Goal: Task Accomplishment & Management: Manage account settings

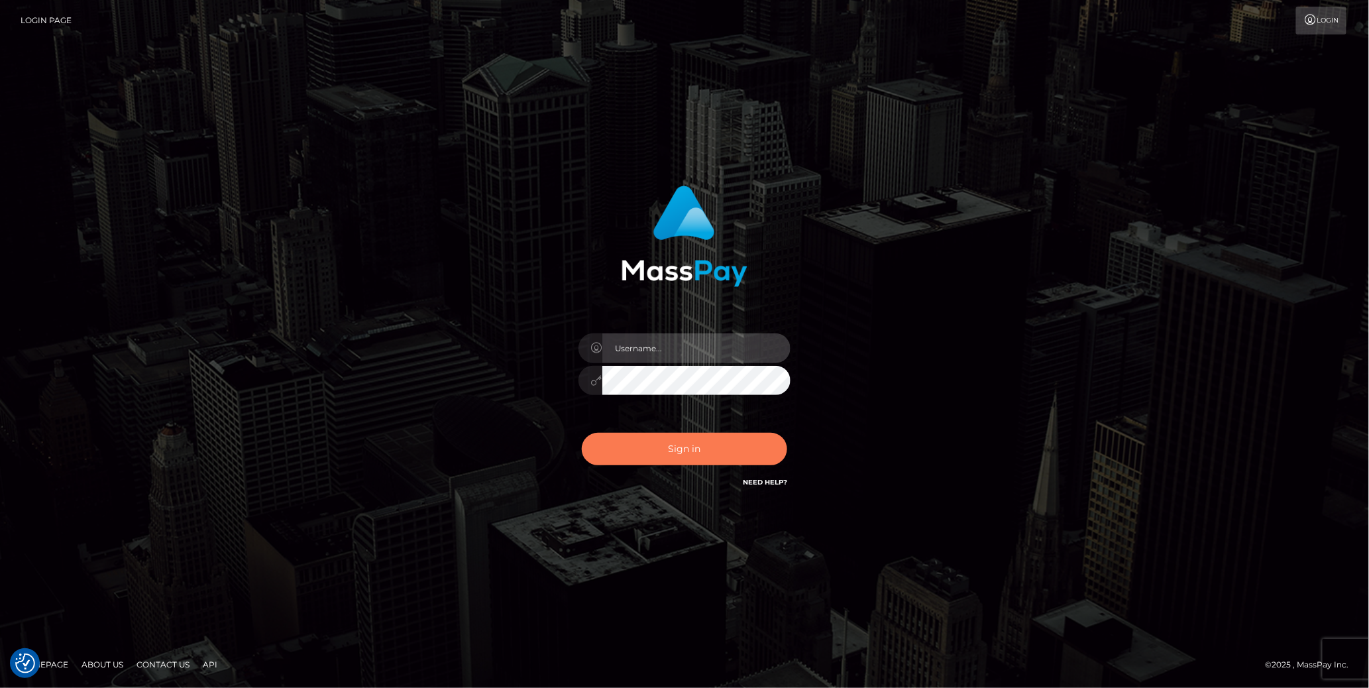
type input "cheli"
click at [683, 461] on button "Sign in" at bounding box center [684, 449] width 205 height 32
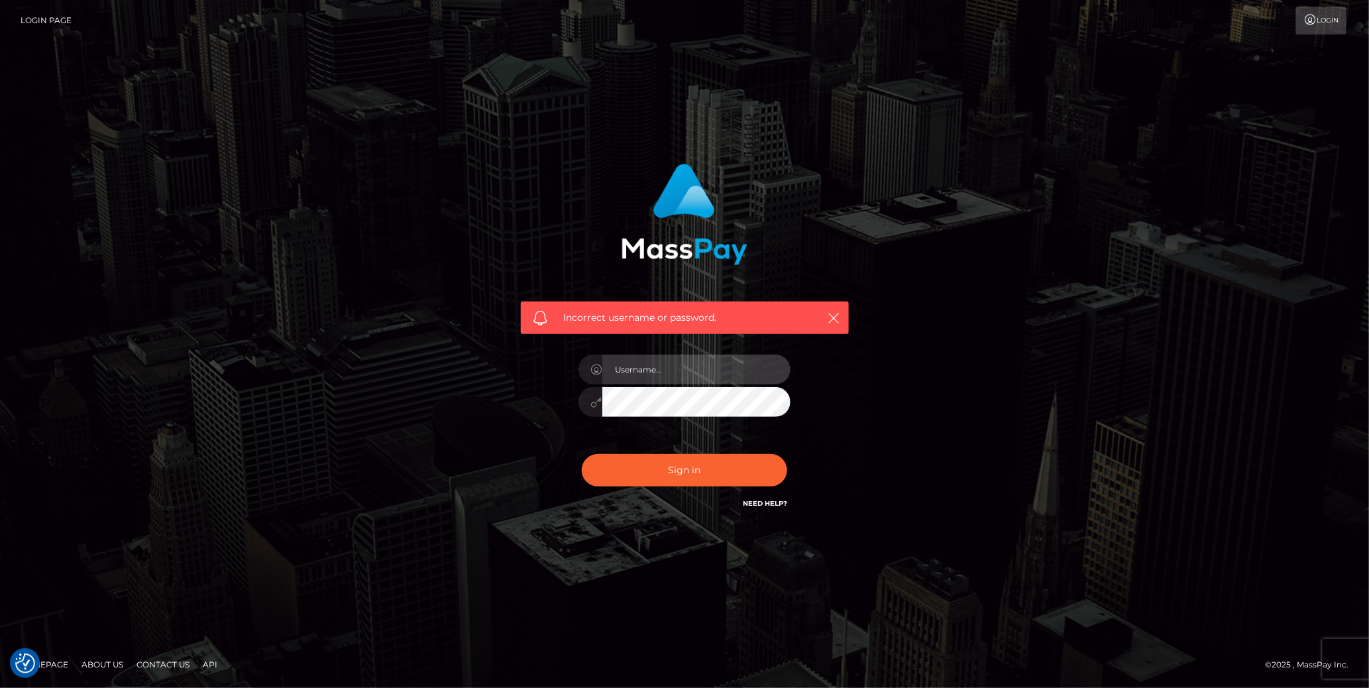
type input "cheli"
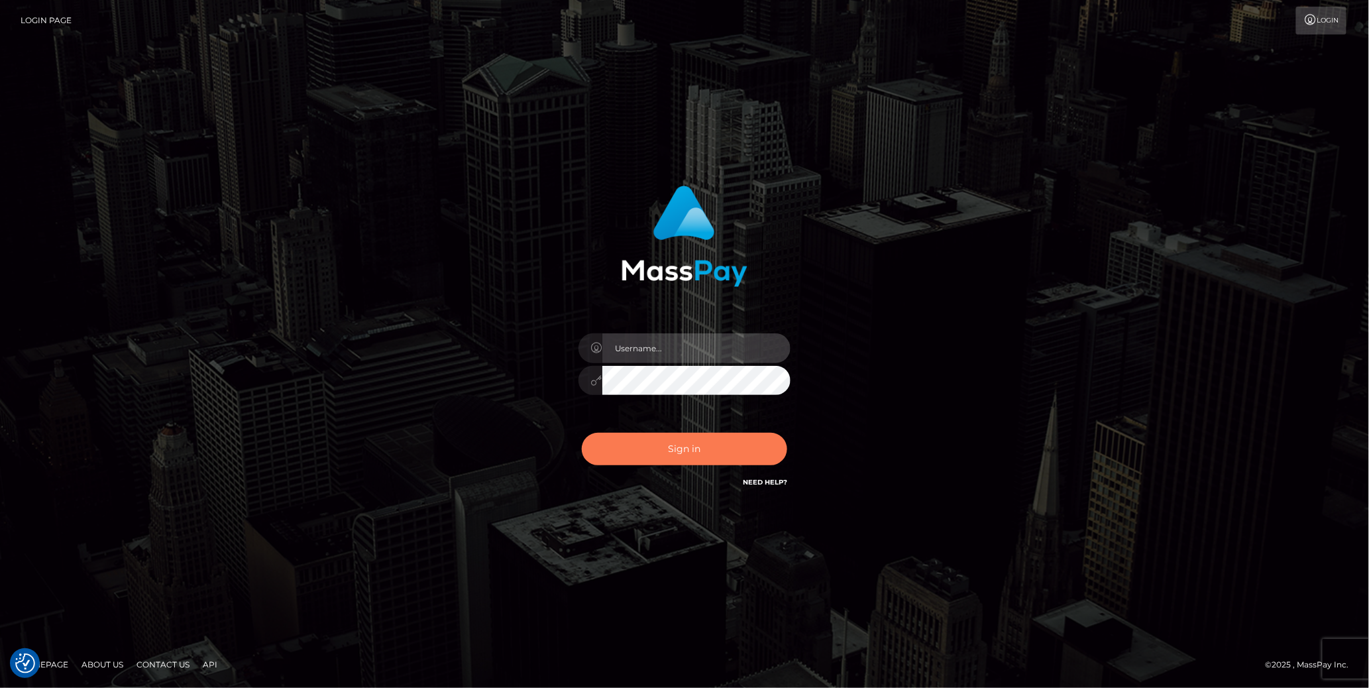
type input "cheli"
click at [756, 439] on button "Sign in" at bounding box center [684, 449] width 205 height 32
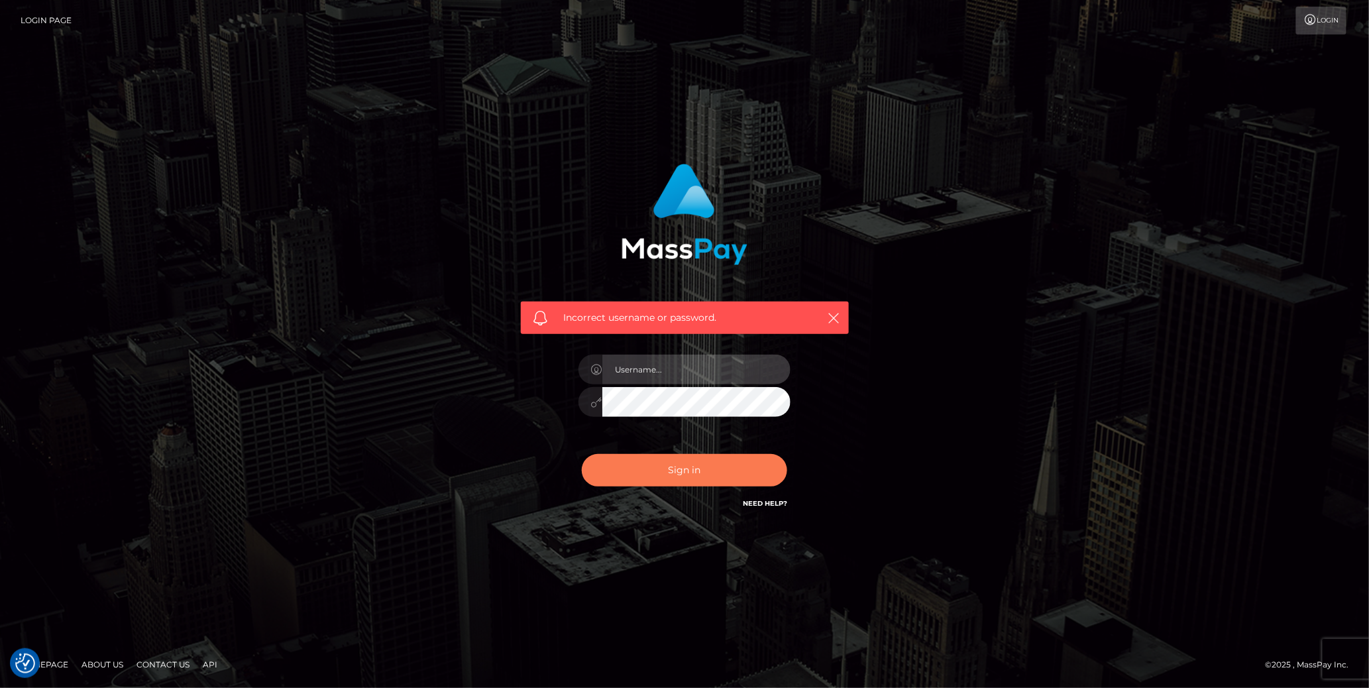
type input "cheli"
click at [700, 475] on button "Sign in" at bounding box center [684, 470] width 205 height 32
type input "cheli"
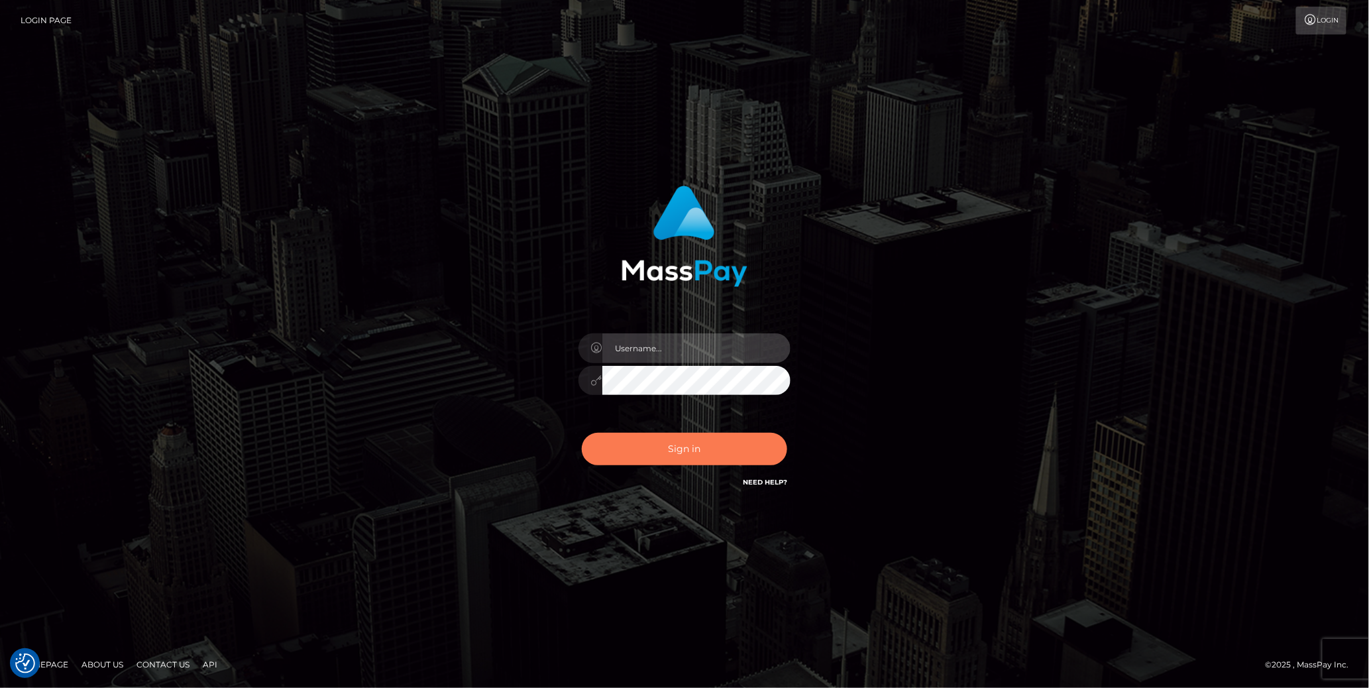
type input "cheli"
click at [688, 447] on button "Sign in" at bounding box center [684, 449] width 205 height 32
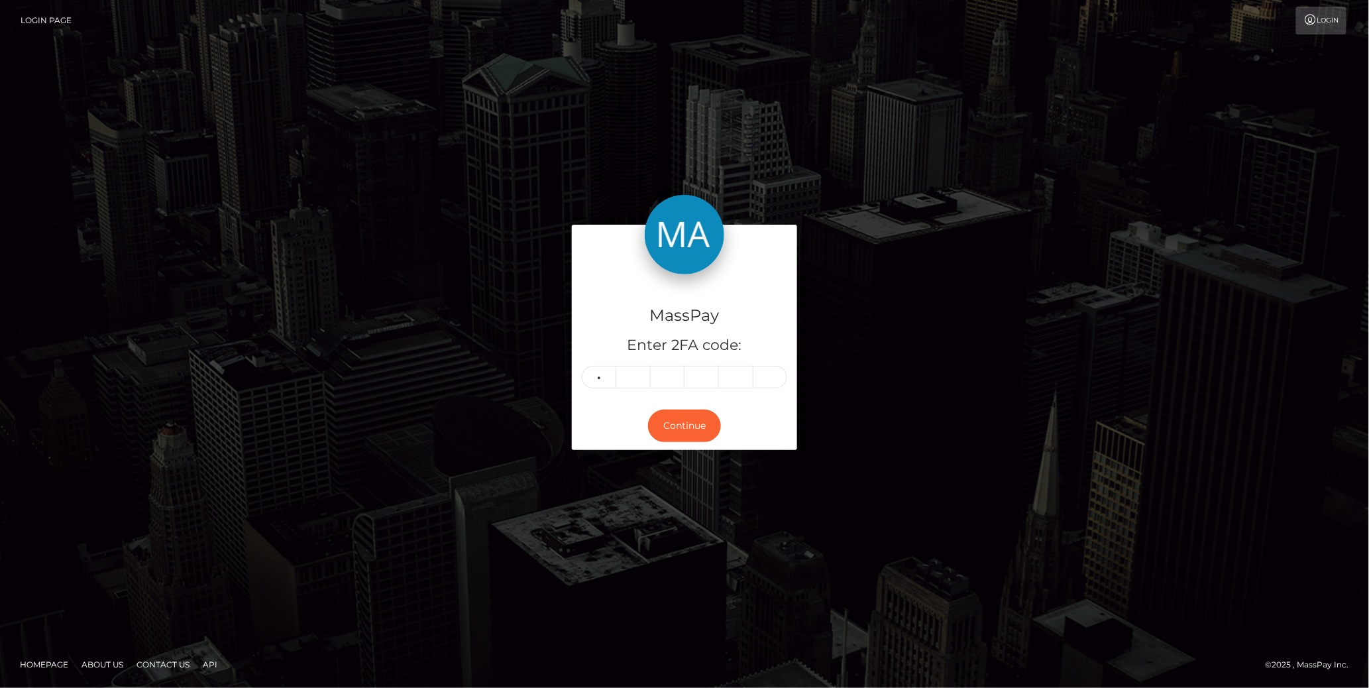
type input "8"
type input "2"
type input "9"
type input "1"
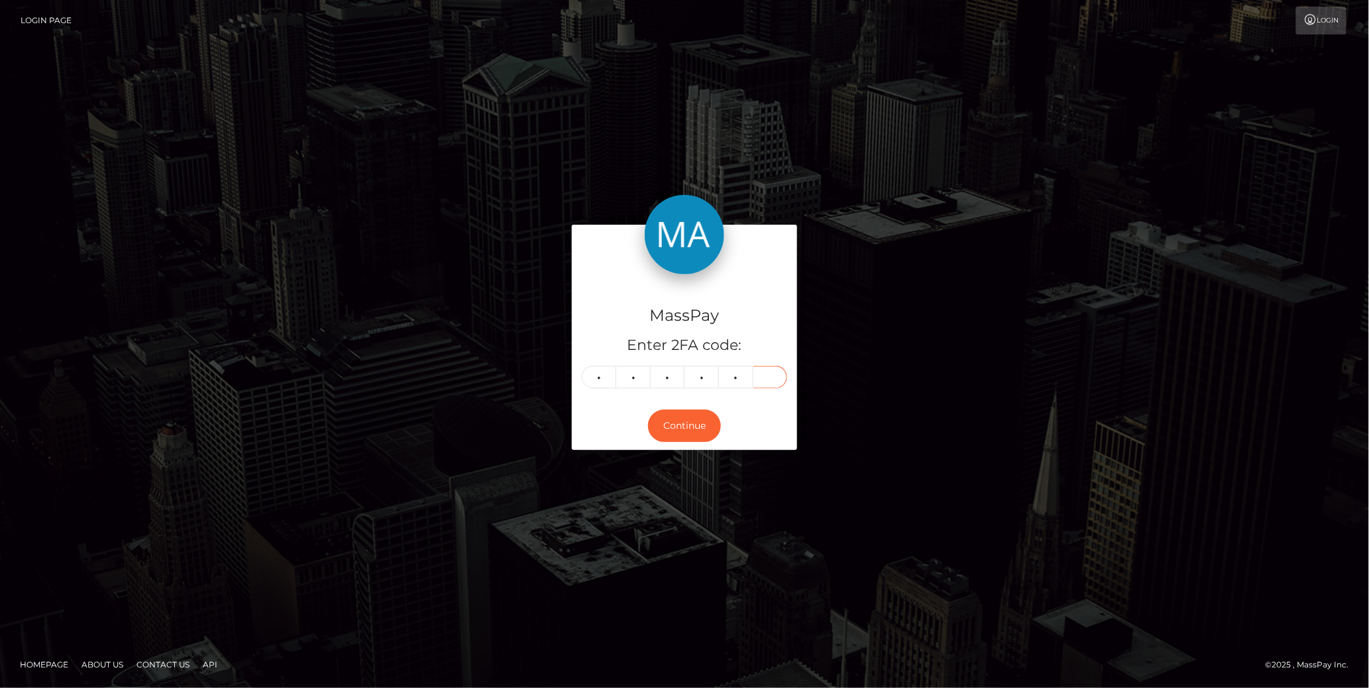
type input "3"
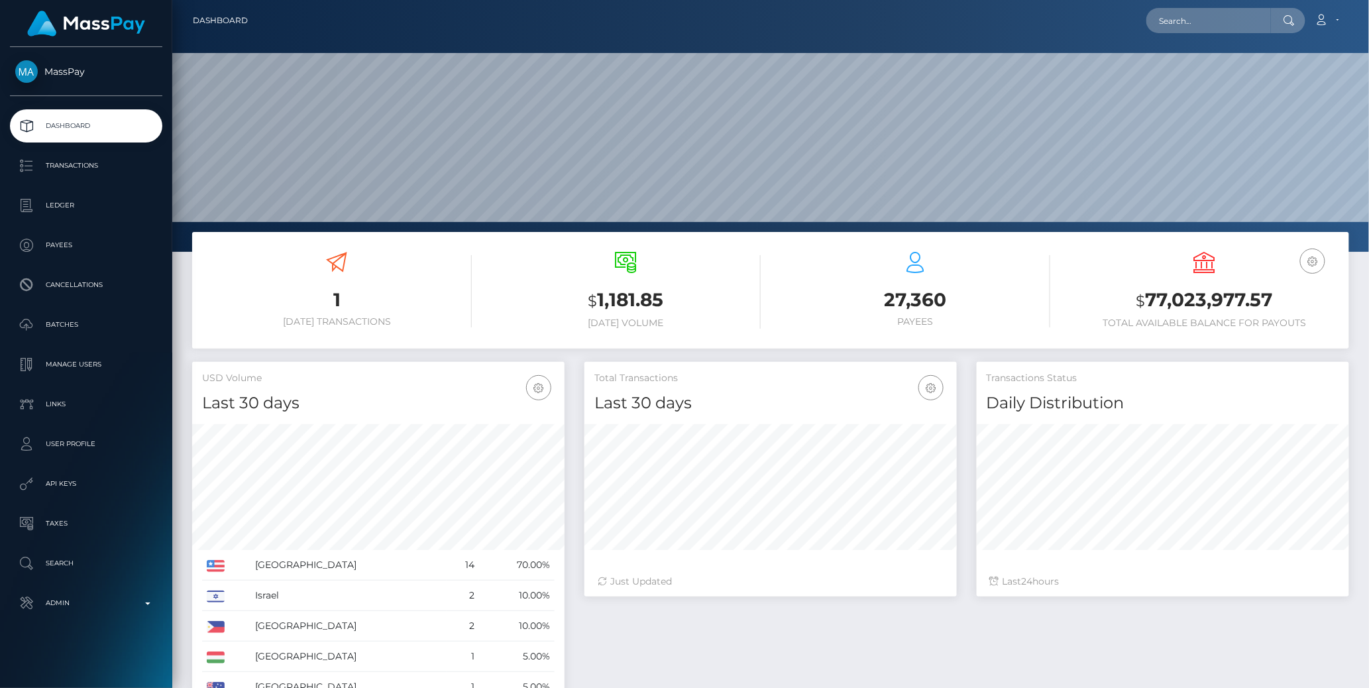
scroll to position [235, 372]
